Goal: Task Accomplishment & Management: Use online tool/utility

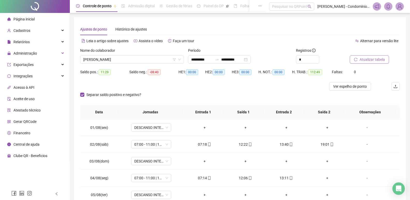
click at [364, 58] on span "Atualizar tabela" at bounding box center [371, 60] width 25 height 6
click at [208, 144] on icon "mobile" at bounding box center [209, 144] width 2 height 4
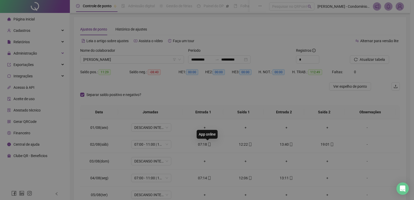
type input "**********"
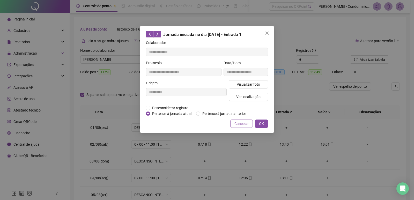
click at [244, 124] on span "Cancelar" at bounding box center [241, 124] width 14 height 6
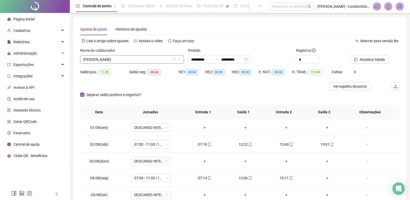
click at [179, 59] on icon "down" at bounding box center [179, 59] width 3 height 3
click at [179, 59] on icon "down" at bounding box center [179, 60] width 3 height 2
click at [368, 60] on span "Atualizar tabela" at bounding box center [371, 60] width 25 height 6
click at [178, 59] on icon "down" at bounding box center [179, 59] width 3 height 3
click at [146, 58] on span "[PERSON_NAME]" at bounding box center [131, 60] width 97 height 8
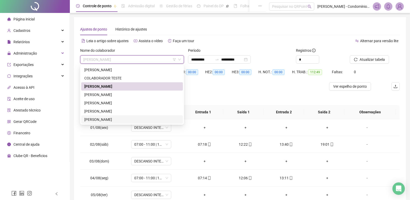
click at [96, 118] on div "[PERSON_NAME]" at bounding box center [131, 120] width 95 height 6
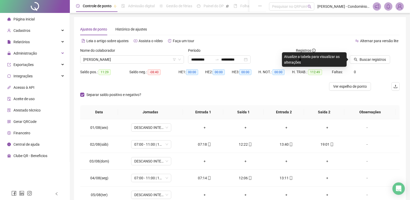
click at [371, 74] on div "Saldo pos.: 11:29 Saldo neg.: -08:40 HE 1: 00:00 HE 2: 00:00 HE 3: 00:00 H. NOT…" at bounding box center [239, 75] width 319 height 14
click at [371, 58] on span "Buscar registros" at bounding box center [372, 60] width 26 height 6
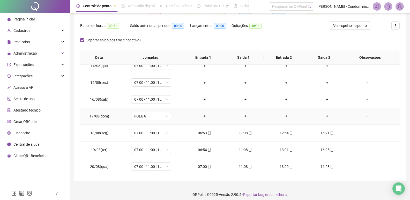
scroll to position [64, 0]
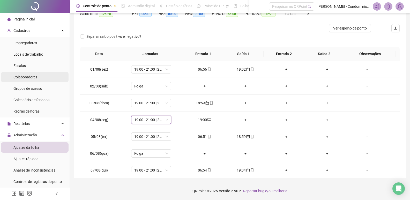
scroll to position [26, 0]
